Goal: Transaction & Acquisition: Purchase product/service

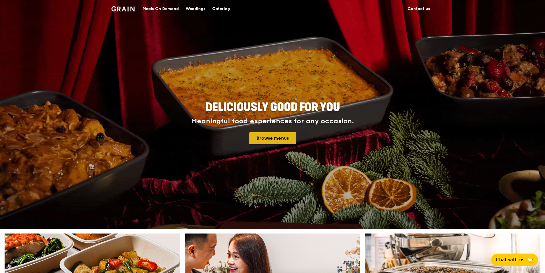
click at [276, 135] on link "Browse menus" at bounding box center [272, 138] width 47 height 12
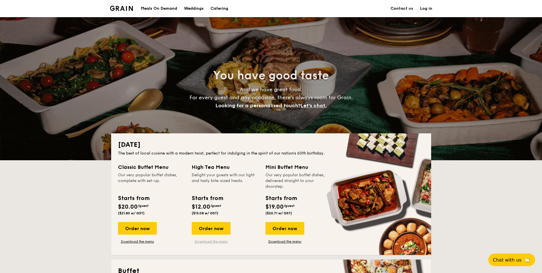
click at [227, 242] on link "Download the menu" at bounding box center [211, 241] width 39 height 5
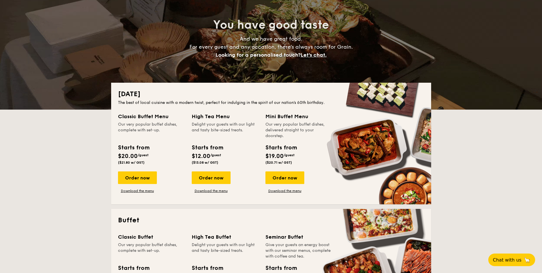
scroll to position [143, 0]
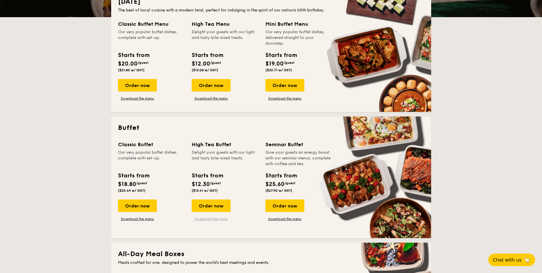
click at [211, 217] on link "Download the menu" at bounding box center [211, 218] width 39 height 5
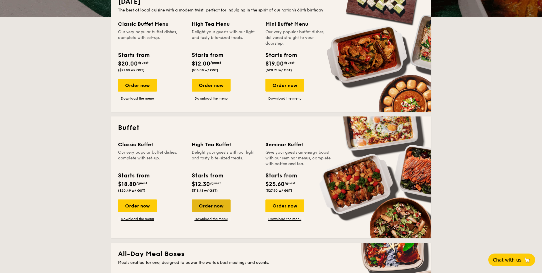
click at [220, 208] on div "Order now" at bounding box center [211, 205] width 39 height 13
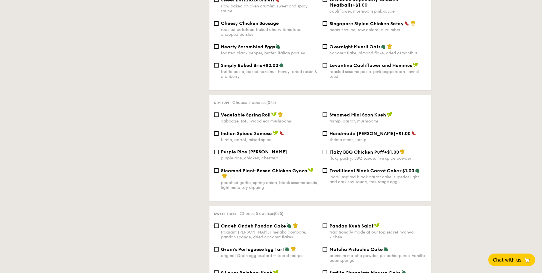
scroll to position [427, 0]
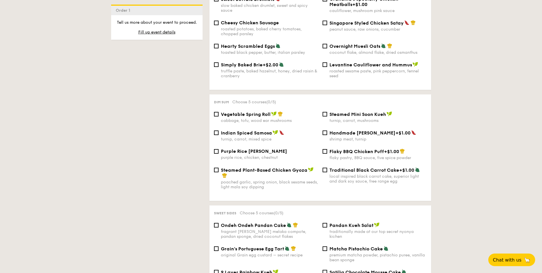
click at [262, 155] on div "purple rice, chicken, chestnut" at bounding box center [269, 157] width 97 height 5
click at [219, 152] on input "Purple Rice Loh Mai Kai purple rice, chicken, chestnut" at bounding box center [216, 151] width 5 height 5
checkbox input "true"
click at [355, 130] on span "Handmade [PERSON_NAME]" at bounding box center [362, 132] width 66 height 5
click at [327, 130] on input "Handmade Siew Mai +$1.00 shrimp meat, turnip" at bounding box center [325, 132] width 5 height 5
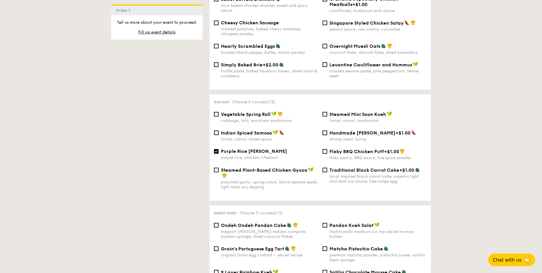
checkbox input "true"
click at [356, 174] on div "local inspired black carrot cake, superior light and dark soy sauce, free range…" at bounding box center [377, 179] width 97 height 10
click at [327, 172] on input "Traditional Black Carrot Cake +$1.00 local inspired black carrot cake, superior…" at bounding box center [325, 169] width 5 height 5
checkbox input "true"
click at [354, 118] on div "turnip, carrot, mushrooms" at bounding box center [377, 120] width 97 height 5
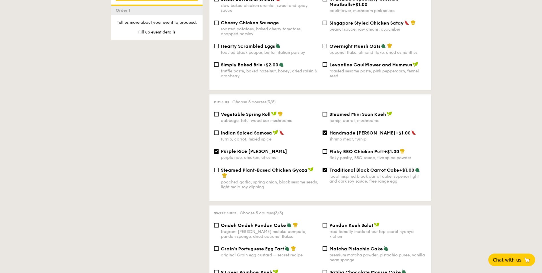
click at [327, 115] on input "Steamed Mini Soon Kueh turnip, carrot, mushrooms" at bounding box center [325, 114] width 5 height 5
checkbox input "true"
click at [273, 113] on div "Vegetable Spring Roll cabbage, tofu, wood ear mushrooms" at bounding box center [269, 117] width 97 height 12
click at [219, 113] on input "Vegetable Spring Roll cabbage, tofu, wood ear mushrooms" at bounding box center [216, 114] width 5 height 5
checkbox input "true"
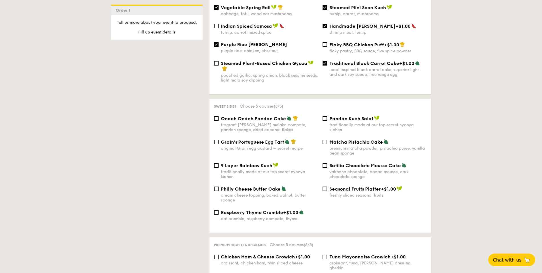
scroll to position [533, 0]
click at [339, 123] on div "traditionally made at our top secret nyonya kichen" at bounding box center [377, 128] width 97 height 10
click at [327, 121] on input "Pandan Kueh Salat traditionally made at our top secret nyonya kichen" at bounding box center [325, 119] width 5 height 5
checkbox input "true"
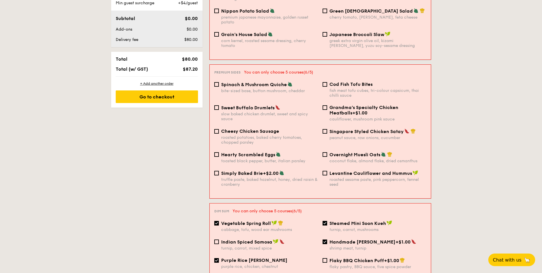
scroll to position [220, 0]
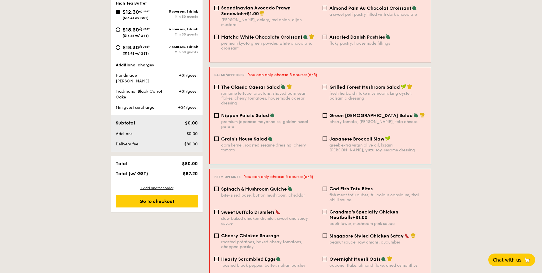
click at [181, 32] on div "Min 30 guests" at bounding box center [177, 34] width 41 height 4
click at [120, 32] on input "$15.30 /guest ($16.68 w/ GST) 6 courses, 1 drink Min 30 guests" at bounding box center [118, 29] width 5 height 5
radio input "true"
checkbox input "false"
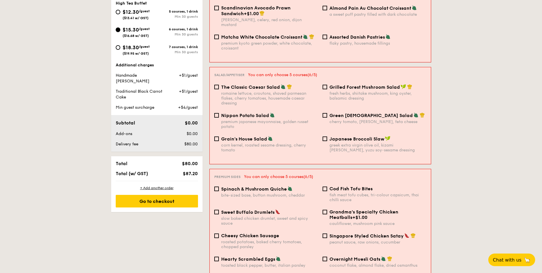
checkbox input "false"
radio input "true"
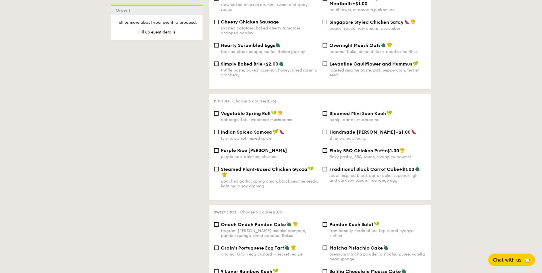
scroll to position [449, 0]
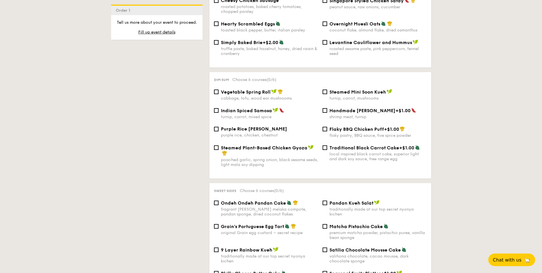
click at [268, 133] on div "purple rice, chicken, chestnut" at bounding box center [269, 135] width 97 height 5
click at [219, 129] on input "Purple Rice Loh Mai Kai purple rice, chicken, chestnut" at bounding box center [216, 129] width 5 height 5
checkbox input "true"
click at [263, 96] on div "cabbage, tofu, wood ear mushrooms" at bounding box center [269, 98] width 97 height 5
click at [219, 93] on input "Vegetable Spring Roll cabbage, tofu, wood ear mushrooms" at bounding box center [216, 91] width 5 height 5
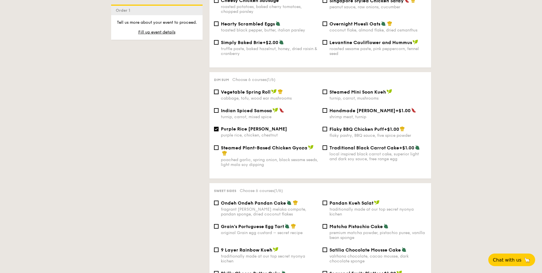
checkbox input "true"
click at [352, 96] on div "turnip, carrot, mushrooms" at bounding box center [377, 98] width 97 height 5
click at [327, 93] on input "Steamed Mini Soon Kueh turnip, carrot, mushrooms" at bounding box center [325, 91] width 5 height 5
checkbox input "true"
click at [351, 108] on span "Handmade [PERSON_NAME]" at bounding box center [362, 110] width 66 height 5
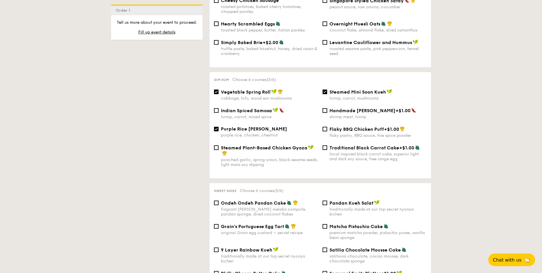
click at [327, 108] on input "Handmade Siew Mai +$1.00 shrimp meat, turnip" at bounding box center [325, 110] width 5 height 5
checkbox input "true"
click at [349, 145] on span "Traditional Black Carrot Cake" at bounding box center [364, 147] width 70 height 5
click at [327, 145] on input "Traditional Black Carrot Cake +$1.00 local inspired black carrot cake, superior…" at bounding box center [325, 147] width 5 height 5
checkbox input "true"
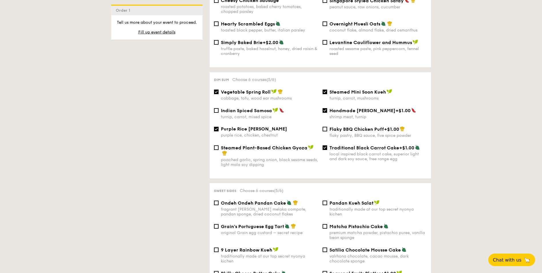
click at [338, 201] on div "Pandan Kueh Salat traditionally made at our top secret nyonya kichen" at bounding box center [377, 208] width 97 height 17
click at [327, 201] on input "Pandan Kueh Salat traditionally made at our top secret nyonya kichen" at bounding box center [325, 202] width 5 height 5
checkbox input "true"
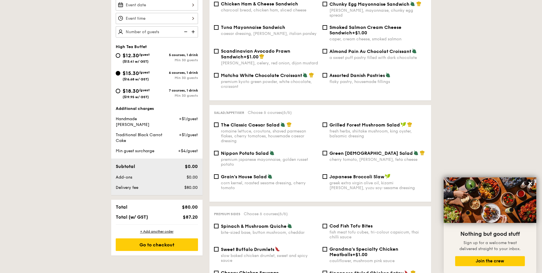
scroll to position [170, 0]
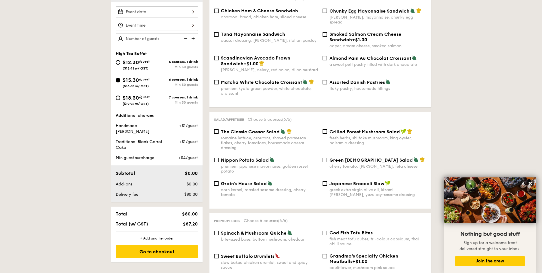
click at [138, 100] on span "$18.30" at bounding box center [131, 98] width 16 height 6
click at [120, 100] on input "$18.30 /guest ($19.95 w/ GST) 7 courses, 1 drink Min 30 guests" at bounding box center [118, 97] width 5 height 5
radio input "true"
checkbox input "false"
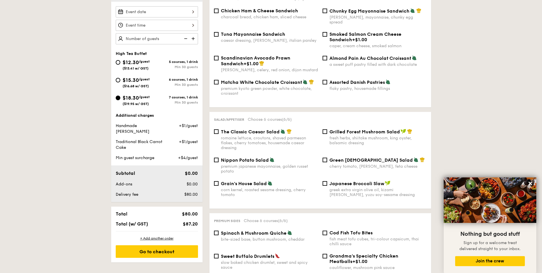
checkbox input "false"
radio input "true"
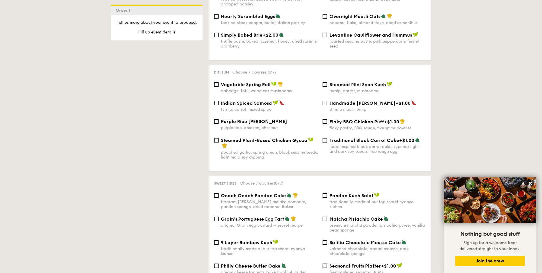
scroll to position [456, 0]
click at [342, 193] on span "Pandan Kueh Salat" at bounding box center [351, 195] width 44 height 5
click at [327, 193] on input "Pandan Kueh Salat traditionally made at our top secret nyonya kichen" at bounding box center [325, 195] width 5 height 5
checkbox input "true"
click at [260, 89] on div "cabbage, tofu, wood ear mushrooms" at bounding box center [269, 91] width 97 height 5
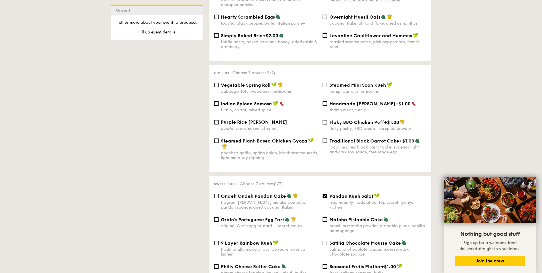
click at [219, 85] on input "Vegetable Spring Roll cabbage, tofu, wood ear mushrooms" at bounding box center [216, 85] width 5 height 5
checkbox input "true"
click at [348, 83] on div "Steamed Mini Soon Kueh turnip, carrot, mushrooms" at bounding box center [377, 88] width 97 height 12
click at [327, 83] on input "Steamed Mini Soon Kueh turnip, carrot, mushrooms" at bounding box center [325, 85] width 5 height 5
checkbox input "true"
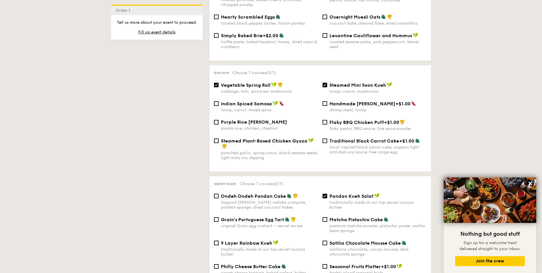
click at [346, 101] on span "Handmade [PERSON_NAME]" at bounding box center [362, 103] width 66 height 5
click at [327, 101] on input "Handmade Siew Mai +$1.00 shrimp meat, turnip" at bounding box center [325, 103] width 5 height 5
checkbox input "true"
click at [358, 138] on span "Traditional Black Carrot Cake" at bounding box center [364, 140] width 70 height 5
click at [327, 138] on input "Traditional Black Carrot Cake +$1.00 local inspired black carrot cake, superior…" at bounding box center [325, 140] width 5 height 5
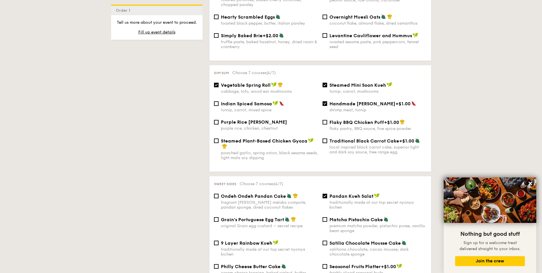
checkbox input "true"
click at [247, 126] on div "purple rice, chicken, chestnut" at bounding box center [269, 128] width 97 height 5
click at [219, 121] on input "Purple Rice Loh Mai Kai purple rice, chicken, chestnut" at bounding box center [216, 122] width 5 height 5
checkbox input "true"
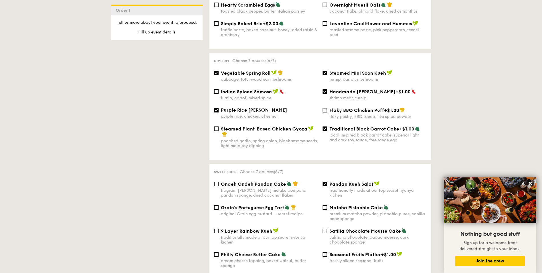
scroll to position [468, 0]
drag, startPoint x: 328, startPoint y: 185, endPoint x: 158, endPoint y: 197, distance: 169.8
click at [157, 197] on div "1 - Select menu 2 - Select items 3 - Check out Order 1 High Tea Buffet $12.30 /…" at bounding box center [271, 129] width 329 height 944
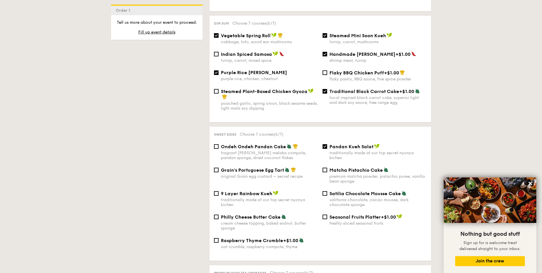
scroll to position [497, 0]
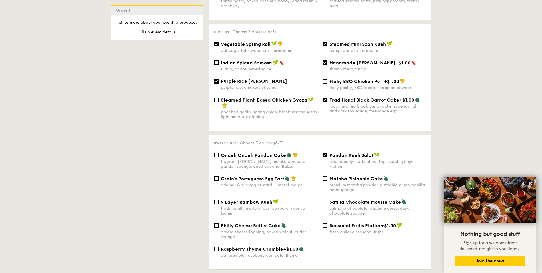
click at [279, 182] on div "original Grain egg custard – secret recipe" at bounding box center [269, 184] width 97 height 5
click at [219, 177] on input "Grain's Portuguese Egg Tart original Grain egg custard – secret recipe" at bounding box center [216, 178] width 5 height 5
checkbox input "true"
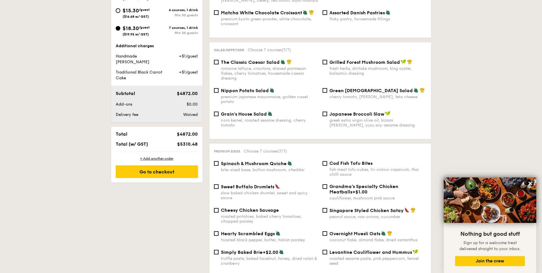
scroll to position [73, 0]
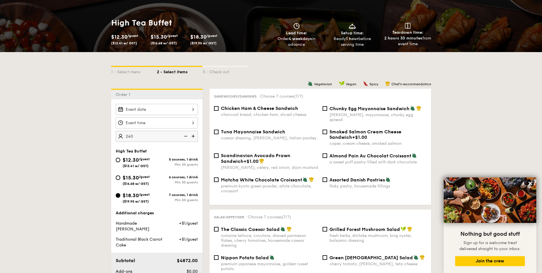
click at [137, 139] on input "240" at bounding box center [157, 136] width 82 height 11
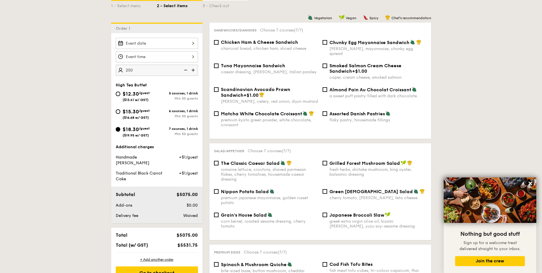
scroll to position [158, 0]
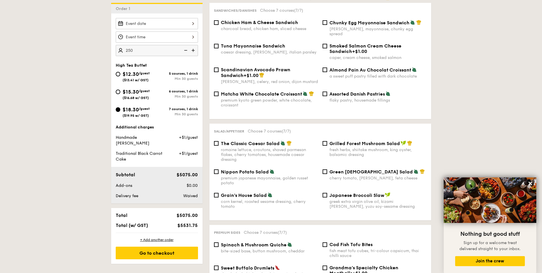
type input "250 guests"
click at [142, 96] on span "($16.68 w/ GST)" at bounding box center [136, 98] width 26 height 4
click at [120, 94] on input "$15.30 /guest ($16.68 w/ GST) 6 courses, 1 drink Min 30 guests" at bounding box center [118, 91] width 5 height 5
radio input "true"
checkbox input "false"
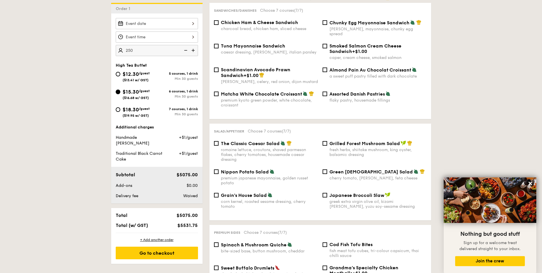
checkbox input "false"
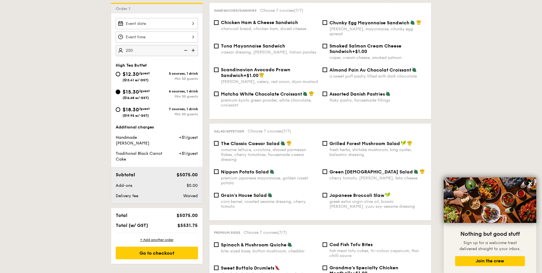
checkbox input "false"
radio input "true"
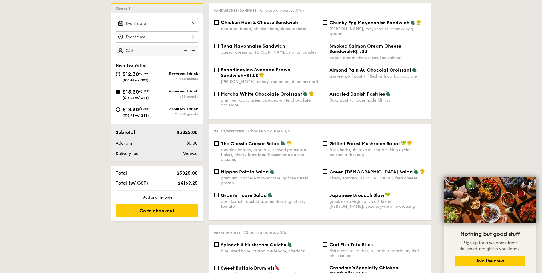
click at [144, 113] on div "$18.30 /guest ($19.95 w/ GST)" at bounding box center [136, 111] width 27 height 12
click at [120, 112] on input "$18.30 /guest ($19.95 w/ GST) 7 courses, 1 drink Min 30 guests" at bounding box center [118, 109] width 5 height 5
radio input "true"
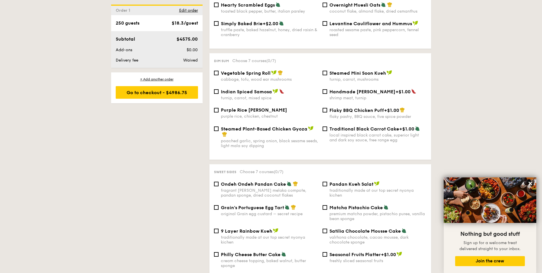
scroll to position [501, 0]
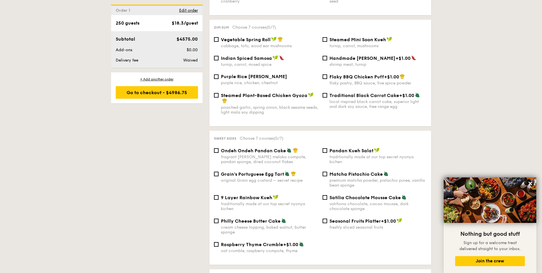
click at [259, 38] on div "Vegetable Spring Roll cabbage, tofu, wood ear mushrooms" at bounding box center [269, 43] width 97 height 12
click at [219, 38] on input "Vegetable Spring Roll cabbage, tofu, wood ear mushrooms" at bounding box center [216, 39] width 5 height 5
checkbox input "true"
click at [256, 80] on div "purple rice, chicken, chestnut" at bounding box center [269, 82] width 97 height 5
click at [219, 77] on input "Purple Rice Loh Mai Kai purple rice, chicken, chestnut" at bounding box center [216, 76] width 5 height 5
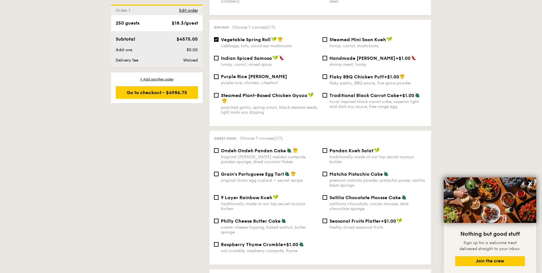
checkbox input "true"
click at [350, 37] on span "Steamed Mini Soon Kueh" at bounding box center [357, 39] width 57 height 5
click at [327, 37] on input "Steamed Mini Soon Kueh turnip, carrot, mushrooms" at bounding box center [325, 39] width 5 height 5
checkbox input "true"
drag, startPoint x: 353, startPoint y: 71, endPoint x: 356, endPoint y: 97, distance: 26.1
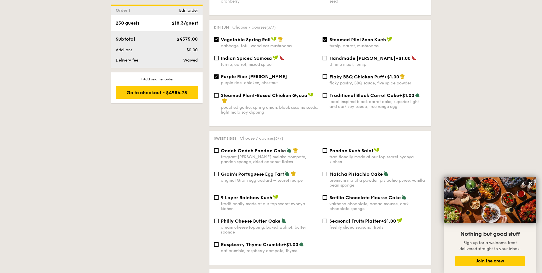
click at [353, 74] on span "Flaky BBQ Chicken Puff" at bounding box center [356, 76] width 55 height 5
click at [327, 74] on input "Flaky BBQ Chicken Puff +$1.00 flaky pastry, BBQ sauce, five spice powder" at bounding box center [325, 76] width 5 height 5
checkbox input "true"
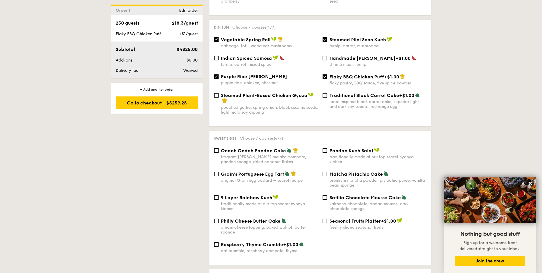
click at [356, 99] on div "local inspired black carrot cake, superior light and dark soy sauce, free range…" at bounding box center [377, 104] width 97 height 10
click at [327, 96] on input "Traditional Black Carrot Cake +$1.00 local inspired black carrot cake, superior…" at bounding box center [325, 95] width 5 height 5
checkbox input "true"
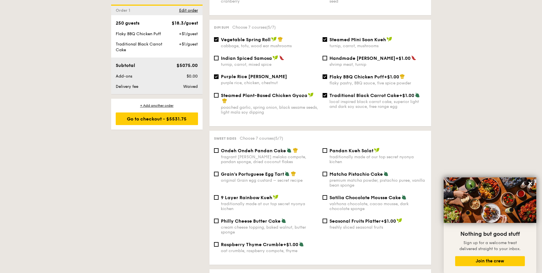
click at [249, 95] on div "Steamed Plant-Based Chicken Gyoza" at bounding box center [269, 97] width 97 height 11
click at [219, 95] on input "Steamed Plant-Based Chicken Gyoza poached garlic, spring onion, black sesame se…" at bounding box center [216, 95] width 5 height 5
checkbox input "true"
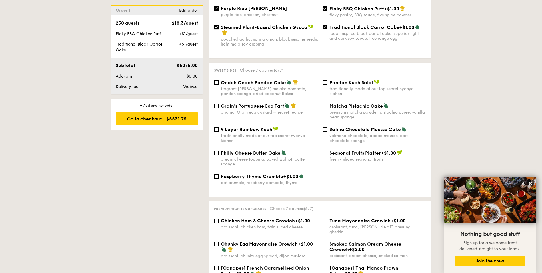
scroll to position [615, 0]
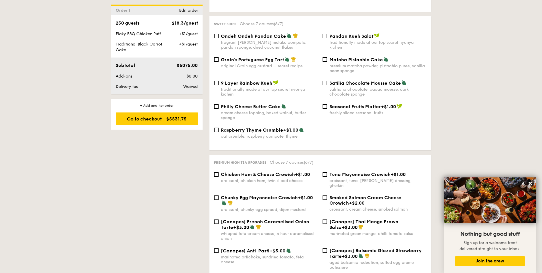
click at [253, 63] on div "original Grain egg custard – secret recipe" at bounding box center [269, 65] width 97 height 5
click at [219, 59] on input "Grain's Portuguese Egg Tart original Grain egg custard – secret recipe" at bounding box center [216, 59] width 5 height 5
checkbox input "true"
click at [333, 35] on div "Pandan Kueh Salat traditionally made at our top secret nyonya kichen" at bounding box center [377, 41] width 97 height 17
click at [327, 35] on input "Pandan Kueh Salat traditionally made at our top secret nyonya kichen" at bounding box center [325, 36] width 5 height 5
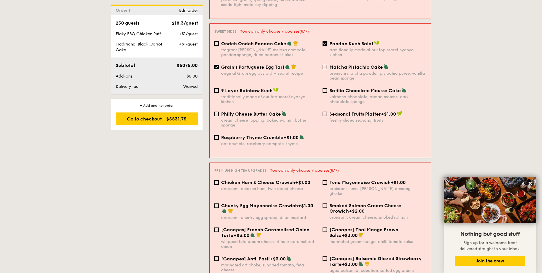
scroll to position [617, 0]
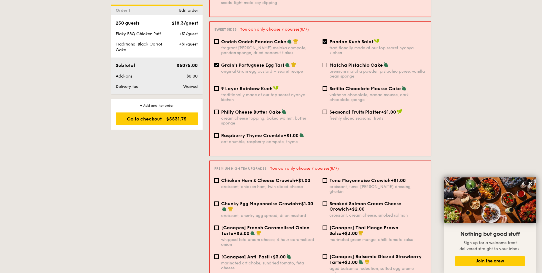
click at [326, 39] on div "Pandan Kueh Salat traditionally made at our top secret nyonya kichen" at bounding box center [374, 47] width 108 height 17
click at [337, 45] on div "traditionally made at our top secret nyonya kichen" at bounding box center [377, 50] width 97 height 10
click at [327, 39] on input "Pandan Kueh Salat traditionally made at our top secret nyonya kichen" at bounding box center [325, 41] width 5 height 5
checkbox input "false"
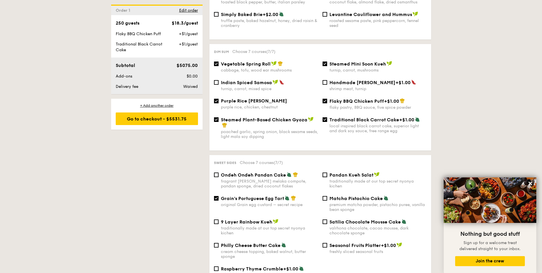
scroll to position [473, 0]
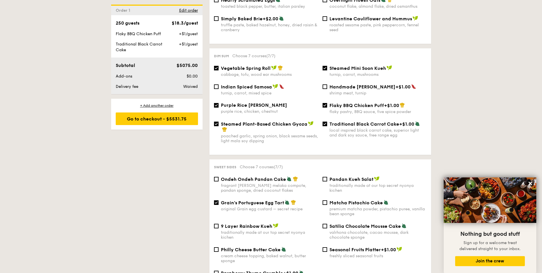
click at [362, 65] on span "Steamed Mini Soon Kueh" at bounding box center [357, 67] width 57 height 5
click at [327, 66] on input "Steamed Mini Soon Kueh turnip, carrot, mushrooms" at bounding box center [325, 68] width 5 height 5
checkbox input "false"
click at [357, 84] on span "Handmade [PERSON_NAME]" at bounding box center [362, 86] width 66 height 5
click at [327, 84] on input "Handmade Siew Mai +$1.00 shrimp meat, turnip" at bounding box center [325, 86] width 5 height 5
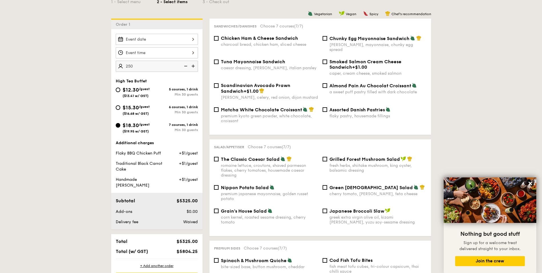
scroll to position [143, 0]
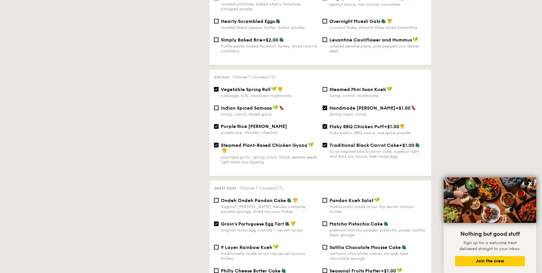
scroll to position [457, 0]
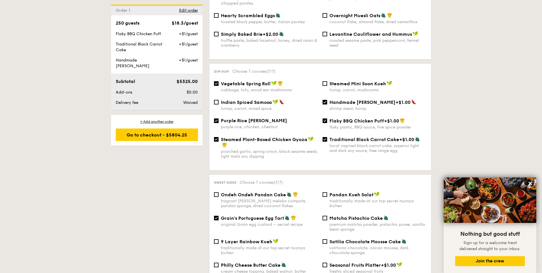
click at [341, 99] on span "Handmade [PERSON_NAME]" at bounding box center [362, 101] width 66 height 5
click at [327, 100] on input "Handmade Siew Mai +$1.00 shrimp meat, turnip" at bounding box center [325, 102] width 5 height 5
checkbox input "false"
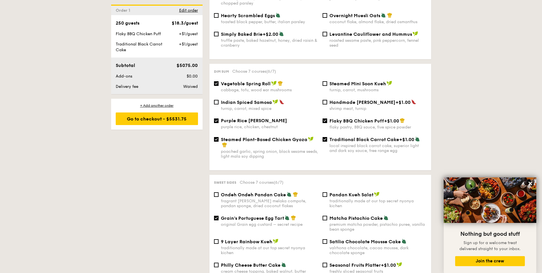
click at [345, 87] on div "turnip, carrot, mushrooms" at bounding box center [377, 89] width 97 height 5
click at [327, 83] on input "Steamed Mini Soon Kueh turnip, carrot, mushrooms" at bounding box center [325, 83] width 5 height 5
checkbox input "true"
click at [352, 99] on span "Handmade [PERSON_NAME]" at bounding box center [362, 101] width 66 height 5
click at [327, 100] on input "Handmade Siew Mai +$1.00 shrimp meat, turnip" at bounding box center [325, 102] width 5 height 5
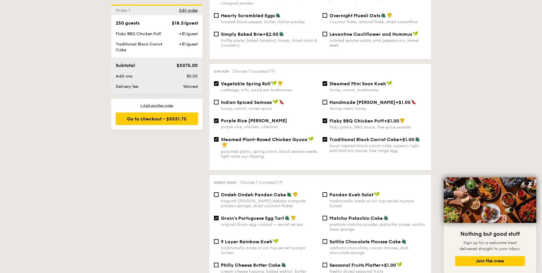
checkbox input "true"
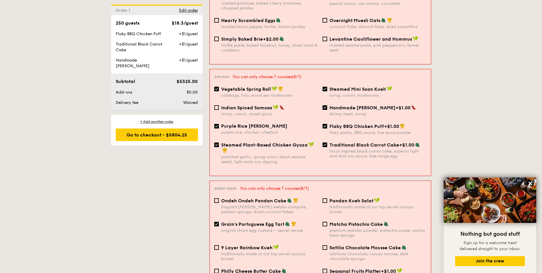
click at [353, 123] on span "Flaky BBQ Chicken Puff" at bounding box center [356, 125] width 55 height 5
click at [327, 124] on input "Flaky BBQ Chicken Puff +$1.00 flaky pastry, BBQ sauce, five spice powder" at bounding box center [325, 126] width 5 height 5
checkbox input "false"
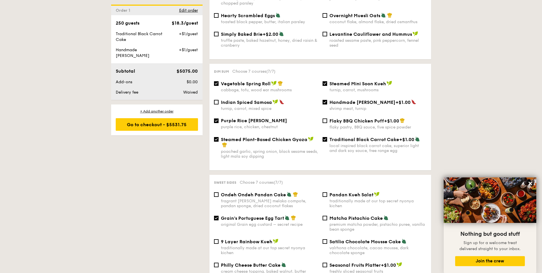
click at [263, 137] on span "Steamed Plant-Based Chicken Gyoza" at bounding box center [264, 139] width 87 height 5
click at [219, 137] on input "Steamed Plant-Based Chicken Gyoza poached garlic, spring onion, black sesame se…" at bounding box center [216, 139] width 5 height 5
checkbox input "false"
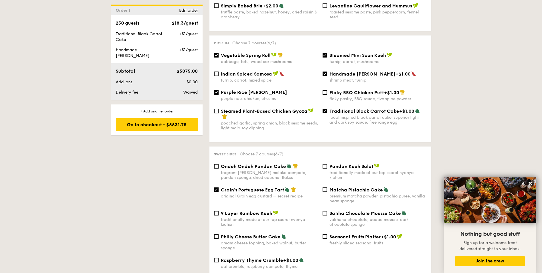
scroll to position [486, 0]
click at [338, 170] on div "traditionally made at our top secret nyonya kichen" at bounding box center [377, 175] width 97 height 10
click at [327, 168] on input "Pandan Kueh Salat traditionally made at our top secret nyonya kichen" at bounding box center [325, 165] width 5 height 5
checkbox input "true"
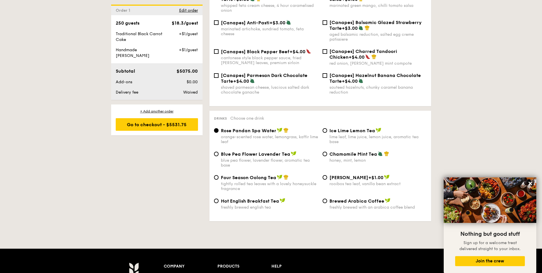
scroll to position [857, 0]
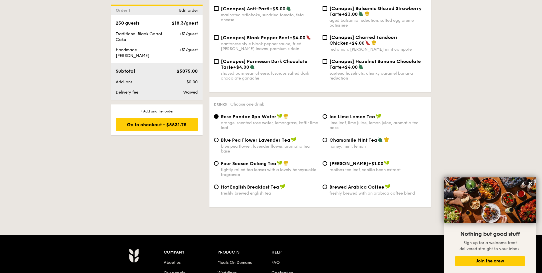
click at [256, 144] on div "blue pea flower, lavender flower, aromatic tea base" at bounding box center [269, 149] width 97 height 10
click at [219, 137] on input "Blue Pea Flower Lavender Tea blue pea flower, lavender flower, aromatic tea base" at bounding box center [216, 139] width 5 height 5
radio input "true"
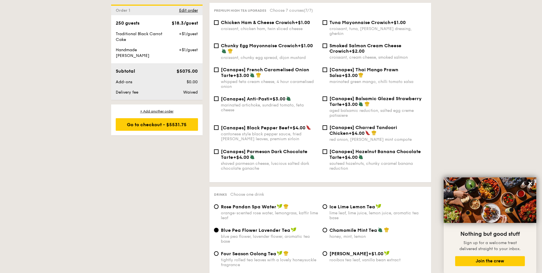
scroll to position [886, 0]
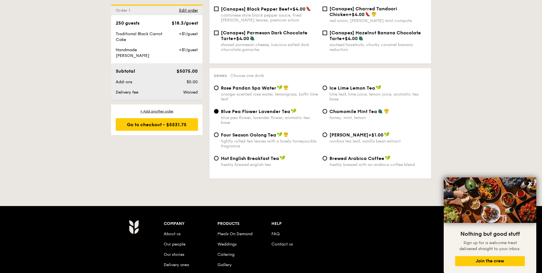
drag, startPoint x: 431, startPoint y: 106, endPoint x: 427, endPoint y: 107, distance: 3.6
click at [431, 106] on div "Drinks Choose one drink Rose Pandan Spa Water orange-scented rose water, lemong…" at bounding box center [320, 123] width 222 height 110
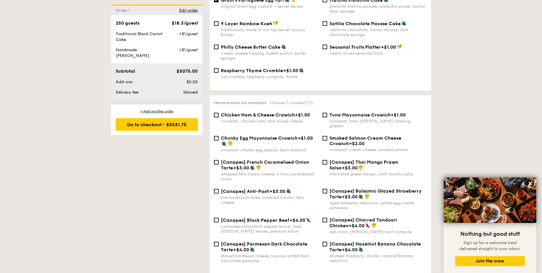
scroll to position [657, 0]
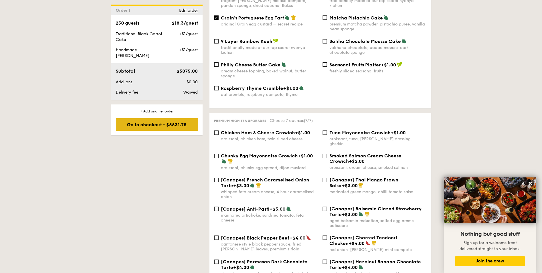
click at [172, 122] on div "Go to checkout - $5531.75" at bounding box center [157, 124] width 82 height 13
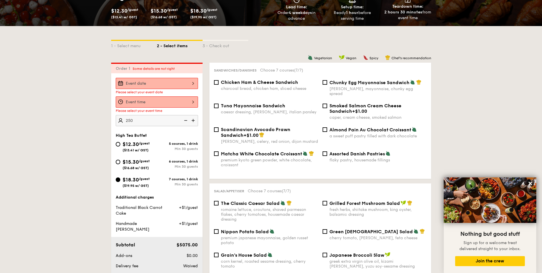
scroll to position [95, 0]
